Goal: Go to known website: Go to known website

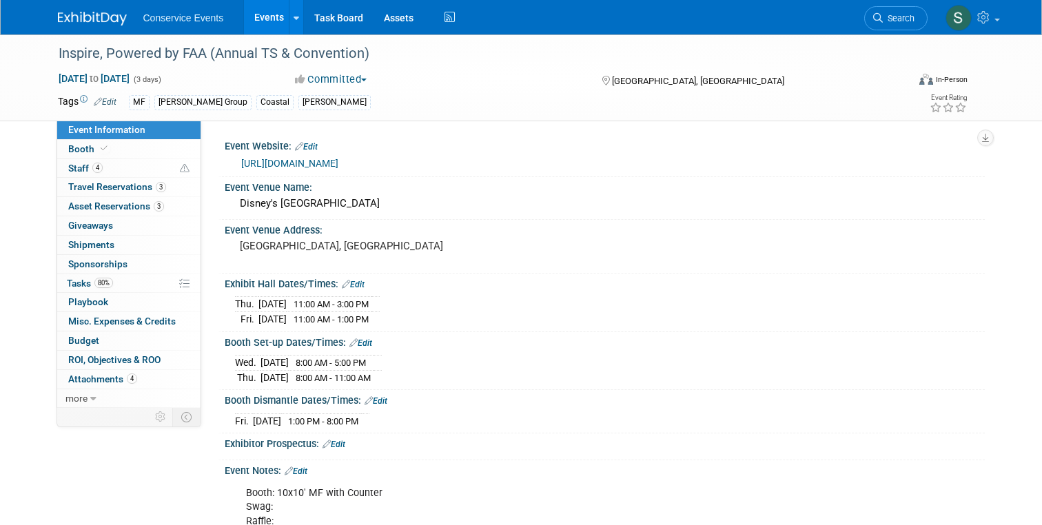
click at [266, 18] on link "Events" at bounding box center [269, 17] width 50 height 34
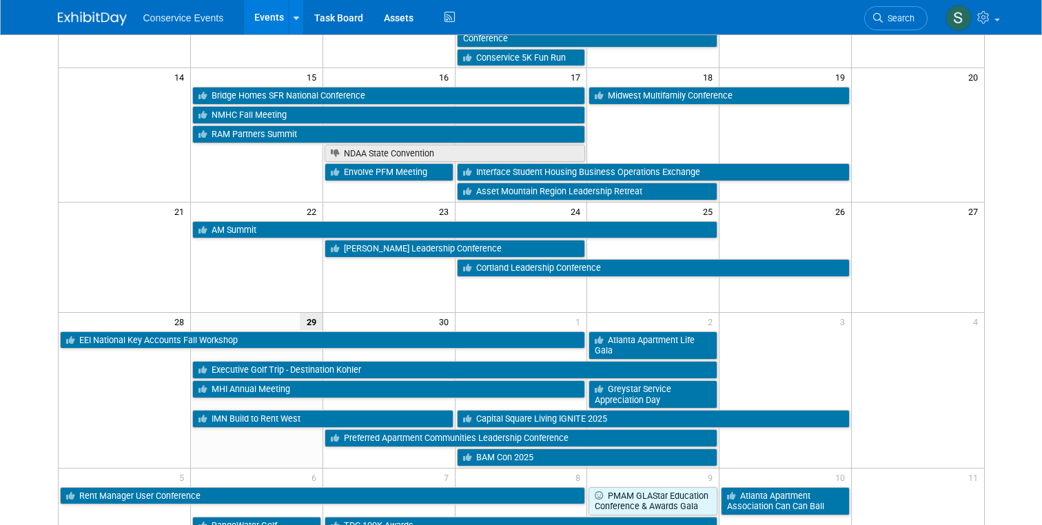
scroll to position [349, 0]
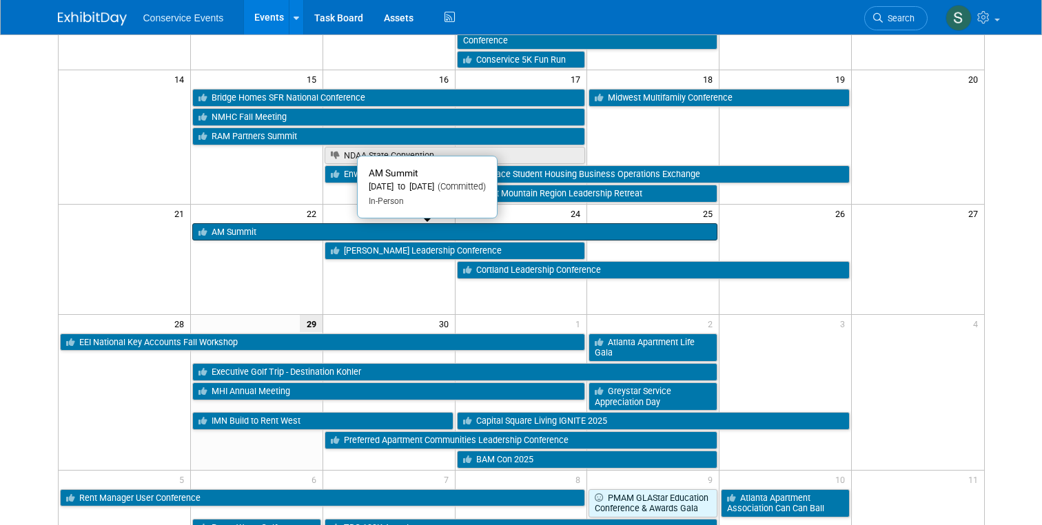
click at [230, 228] on link "AM Summit" at bounding box center [454, 232] width 525 height 18
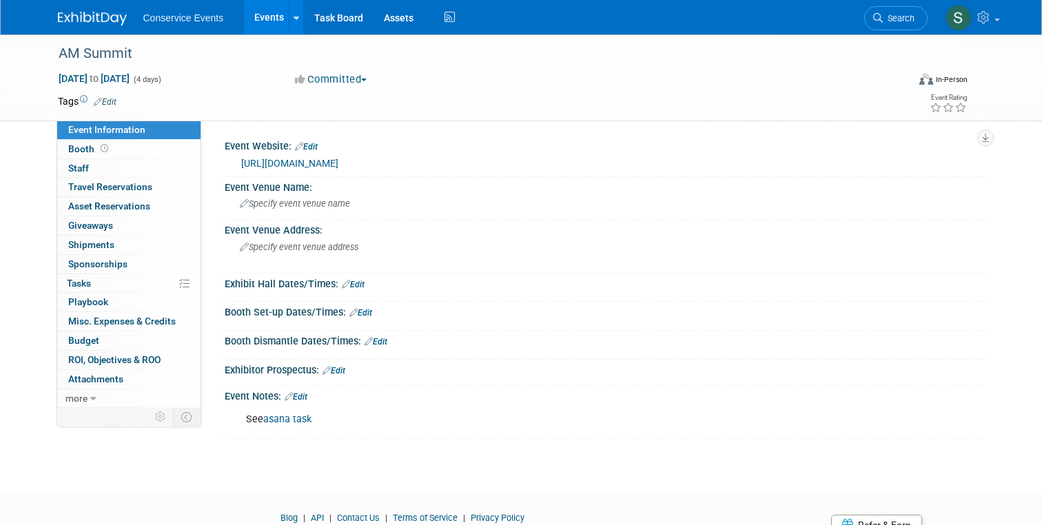
click at [295, 164] on link "[URL][DOMAIN_NAME]" at bounding box center [289, 163] width 97 height 11
